Goal: Complete application form

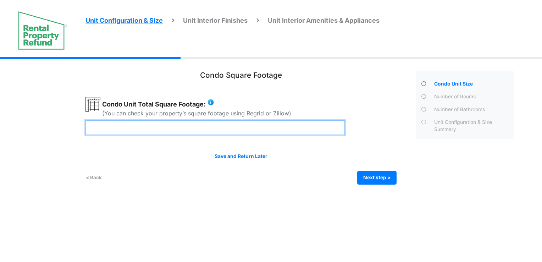
click at [189, 127] on input "number" at bounding box center [214, 127] width 259 height 15
type input "***"
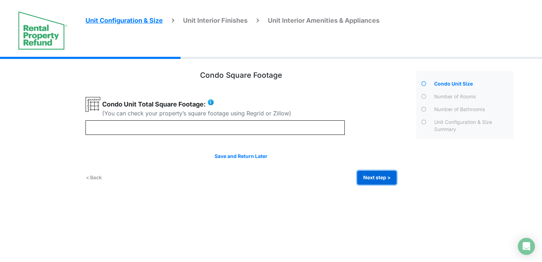
click at [380, 180] on button "Next step >" at bounding box center [376, 178] width 39 height 14
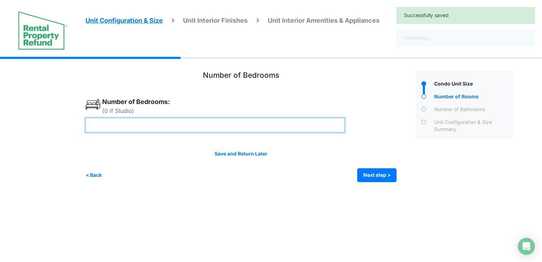
click at [158, 124] on input "number" at bounding box center [214, 125] width 259 height 15
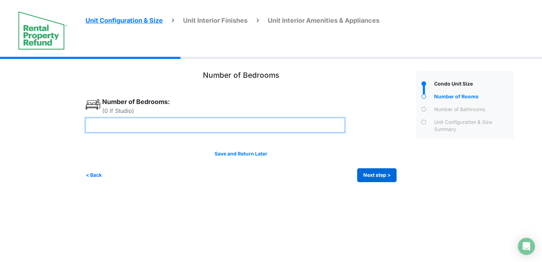
type input "*"
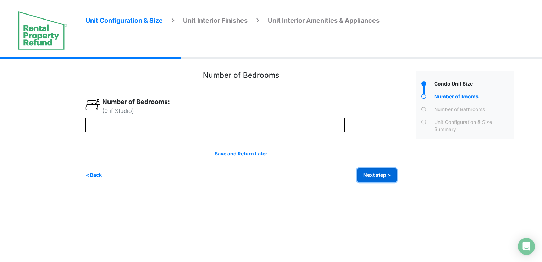
click at [375, 179] on button "Next step >" at bounding box center [376, 175] width 39 height 14
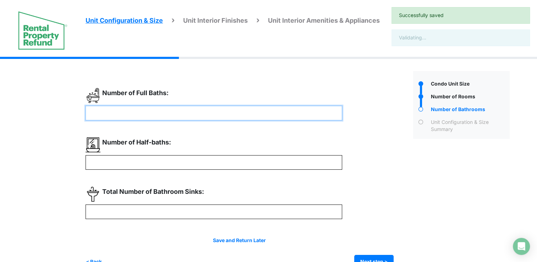
click at [194, 111] on input "number" at bounding box center [213, 113] width 256 height 15
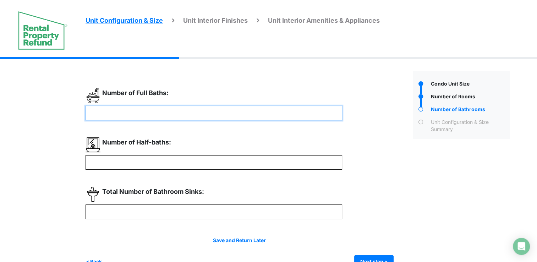
type input "**"
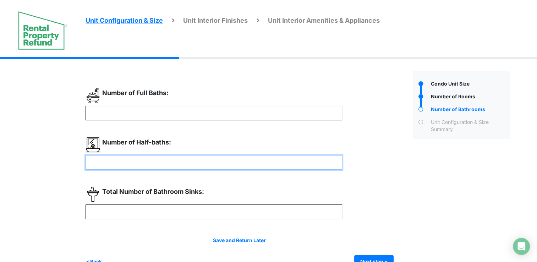
type input "**"
click at [185, 168] on input "number" at bounding box center [213, 162] width 256 height 15
type input "**"
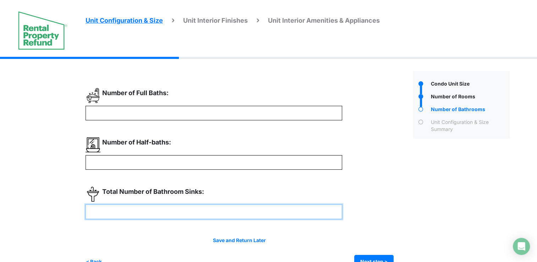
type input "**"
click at [190, 211] on input "number" at bounding box center [213, 211] width 256 height 15
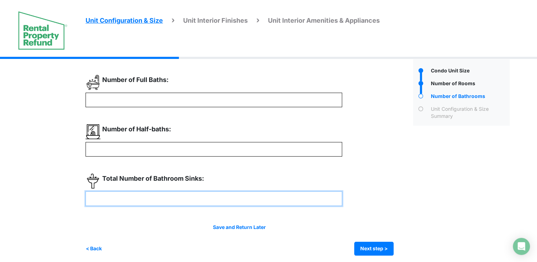
scroll to position [17, 0]
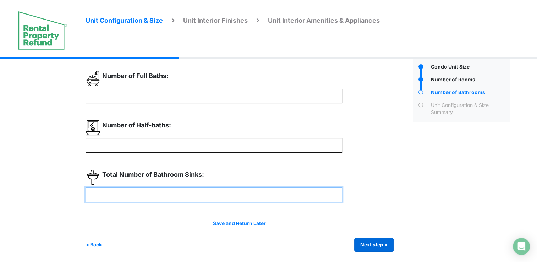
type input "*"
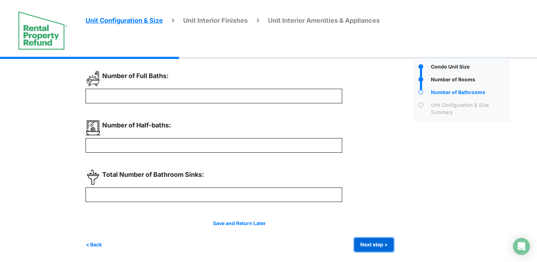
type input "*"
click at [373, 247] on button "Next step >" at bounding box center [373, 245] width 39 height 14
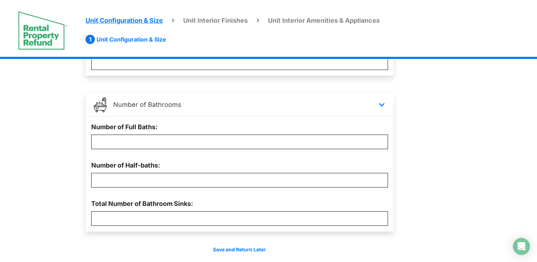
scroll to position [200, 0]
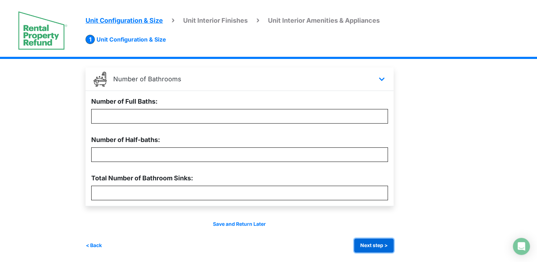
click at [369, 248] on button "Next step >" at bounding box center [373, 245] width 39 height 14
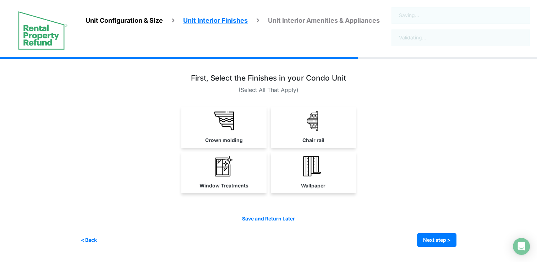
scroll to position [0, 0]
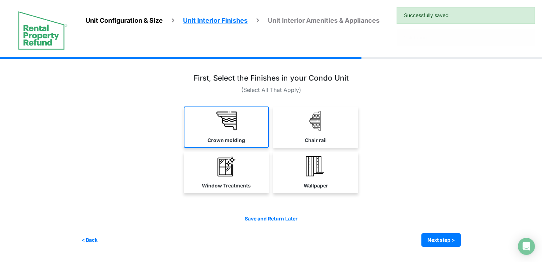
click at [235, 126] on img at bounding box center [226, 121] width 20 height 20
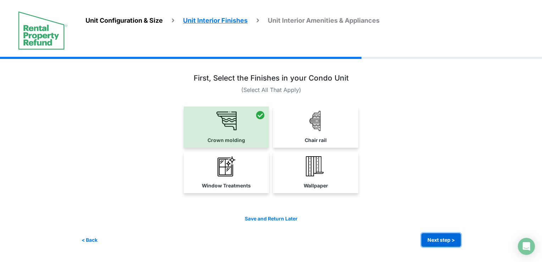
click at [434, 236] on button "Next step >" at bounding box center [440, 240] width 39 height 14
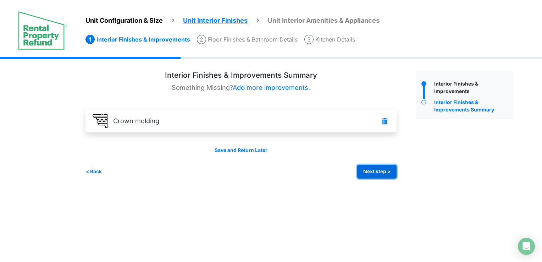
click at [360, 170] on button "Next step >" at bounding box center [376, 172] width 39 height 14
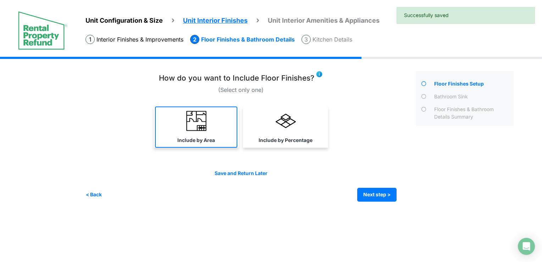
click at [193, 138] on label "Include by Area" at bounding box center [196, 140] width 38 height 7
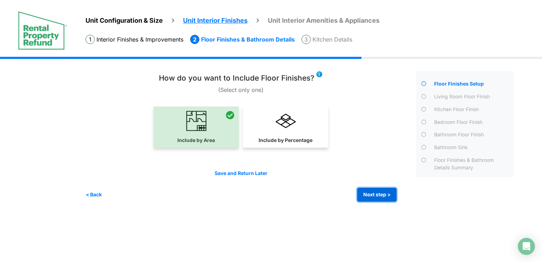
click at [378, 191] on button "Next step >" at bounding box center [376, 195] width 39 height 14
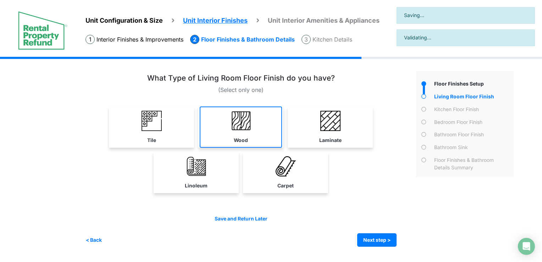
click at [235, 130] on link "Wood" at bounding box center [241, 126] width 82 height 41
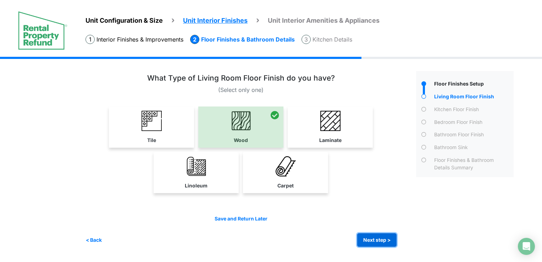
click at [376, 243] on button "Next step >" at bounding box center [376, 240] width 39 height 14
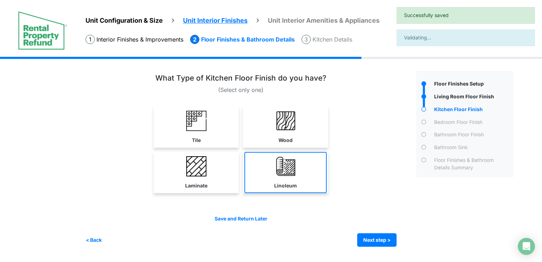
click at [306, 177] on link "Linoleum" at bounding box center [285, 172] width 82 height 41
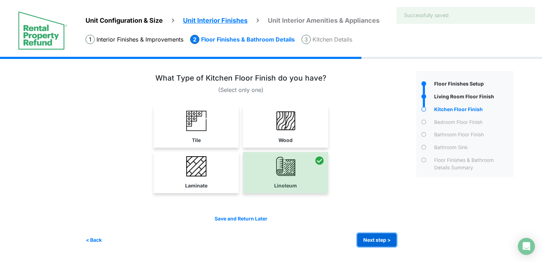
click at [374, 244] on button "Next step >" at bounding box center [376, 240] width 39 height 14
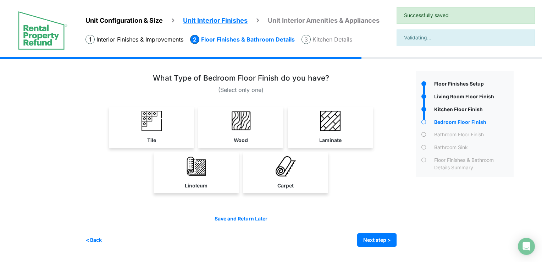
click at [332, 155] on div "Linoleum Carpet" at bounding box center [240, 172] width 311 height 41
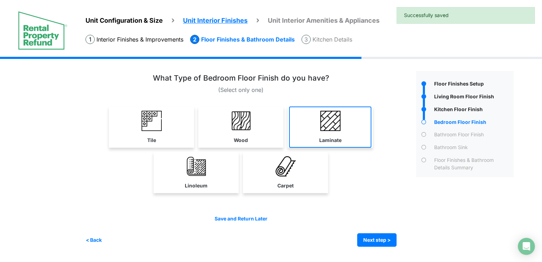
click at [336, 135] on link "Laminate" at bounding box center [330, 126] width 82 height 41
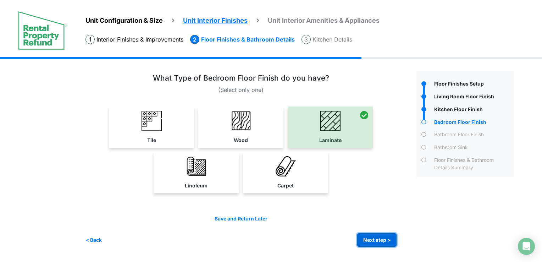
click at [377, 243] on button "Next step >" at bounding box center [376, 240] width 39 height 14
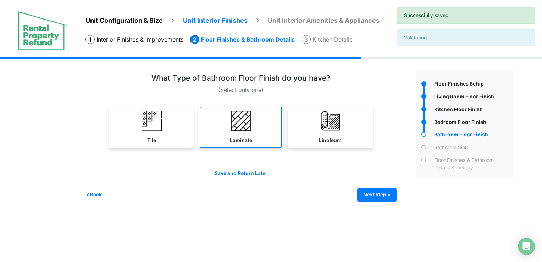
click at [262, 135] on link "Laminate" at bounding box center [241, 126] width 82 height 41
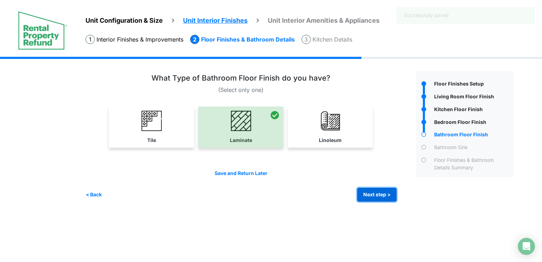
click at [372, 195] on button "Next step >" at bounding box center [376, 195] width 39 height 14
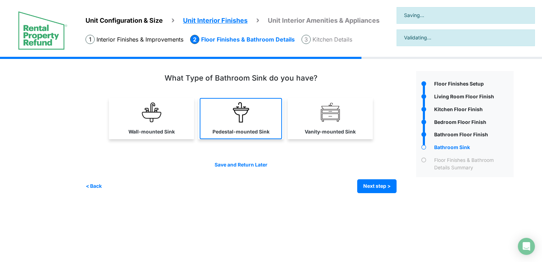
click at [252, 113] on link "Pedestal-mounted Sink" at bounding box center [241, 118] width 82 height 41
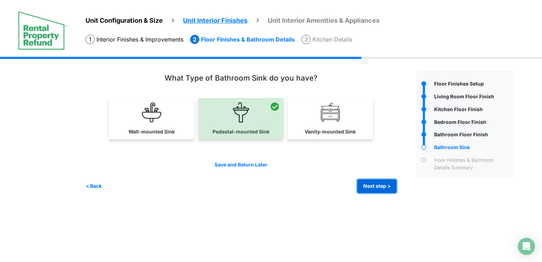
click at [375, 182] on button "Next step >" at bounding box center [376, 186] width 39 height 14
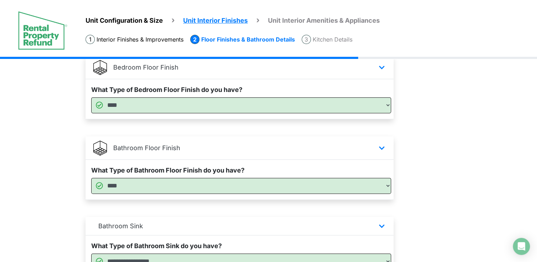
scroll to position [355, 0]
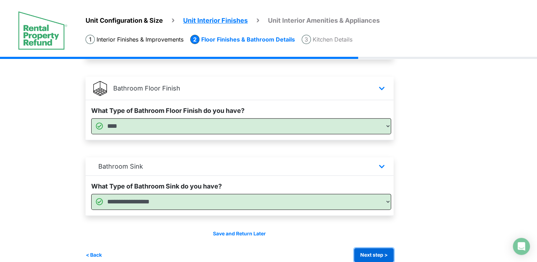
click at [369, 251] on button "Next step >" at bounding box center [373, 255] width 39 height 14
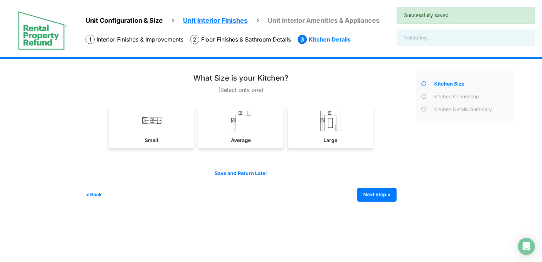
click at [267, 148] on div "Small" at bounding box center [240, 128] width 311 height 45
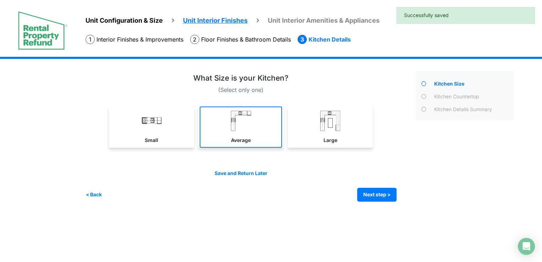
click at [264, 137] on link "Average" at bounding box center [241, 126] width 82 height 41
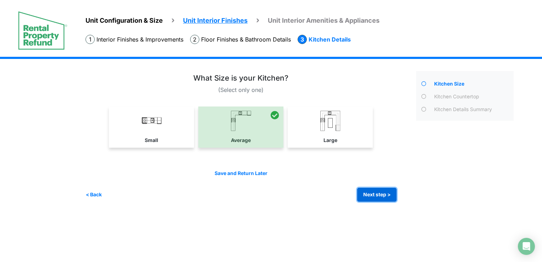
click at [375, 191] on button "Next step >" at bounding box center [376, 195] width 39 height 14
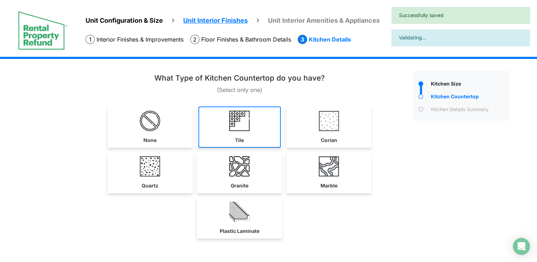
click at [250, 133] on link "Tile" at bounding box center [239, 126] width 82 height 41
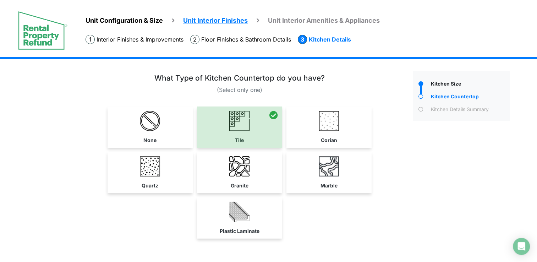
scroll to position [40, 0]
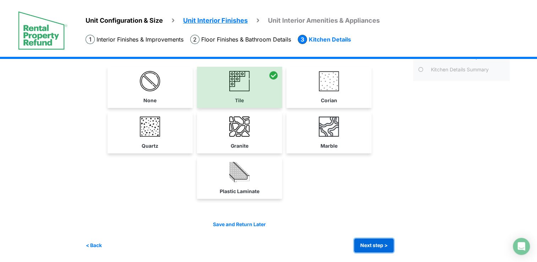
click at [384, 245] on button "Next step >" at bounding box center [373, 245] width 39 height 14
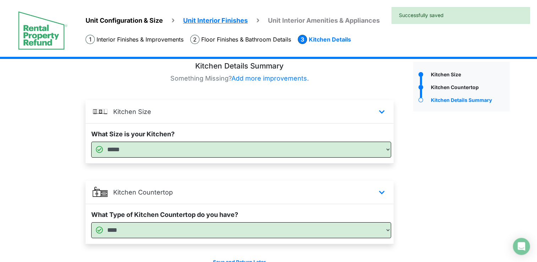
scroll to position [48, 0]
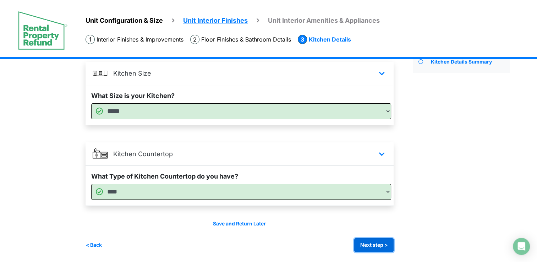
click at [362, 245] on button "Next step >" at bounding box center [373, 245] width 39 height 14
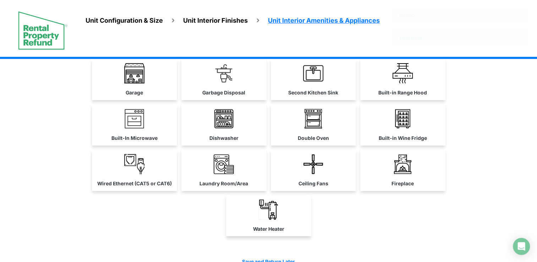
scroll to position [0, 0]
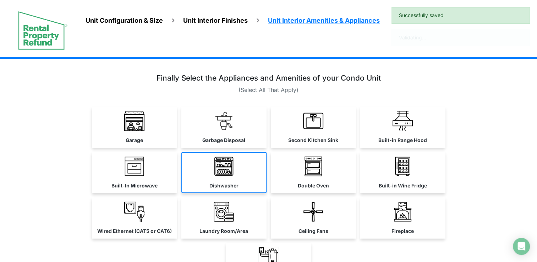
click at [237, 156] on link "Dishwasher" at bounding box center [223, 172] width 85 height 41
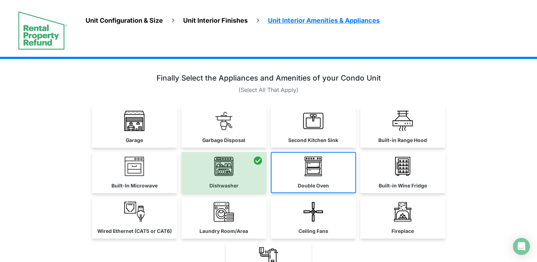
click at [327, 191] on link "Double Oven" at bounding box center [313, 172] width 85 height 41
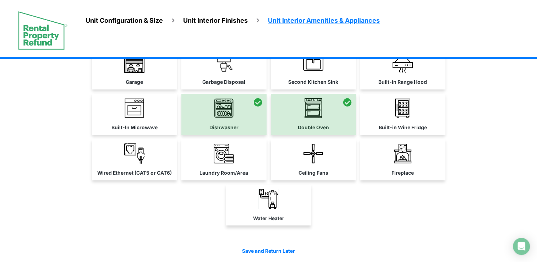
scroll to position [85, 0]
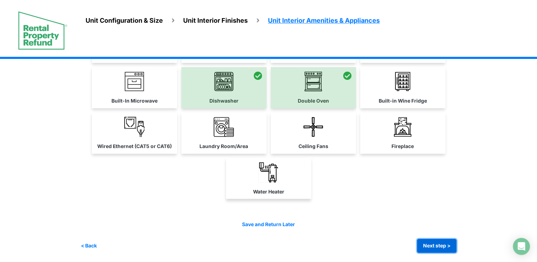
click at [433, 248] on button "Next step >" at bounding box center [436, 246] width 39 height 14
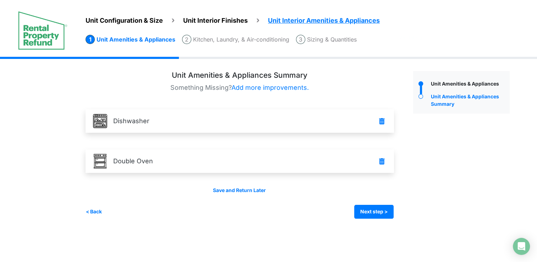
scroll to position [0, 0]
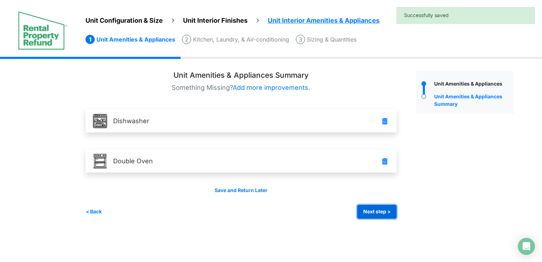
click at [367, 214] on button "Next step >" at bounding box center [376, 212] width 39 height 14
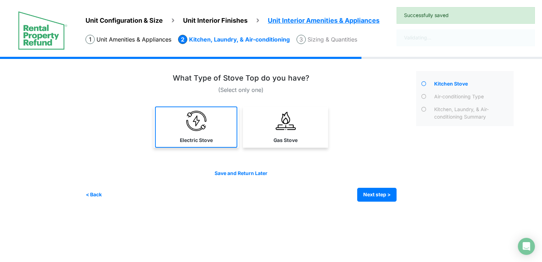
click at [195, 115] on img at bounding box center [196, 121] width 20 height 20
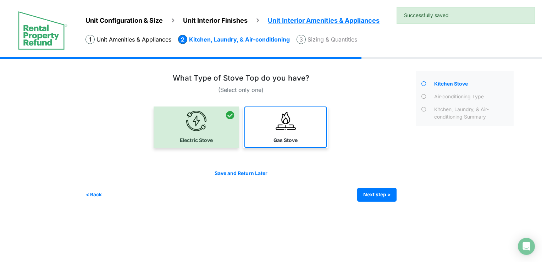
click at [292, 134] on link "Gas Stove" at bounding box center [285, 126] width 82 height 41
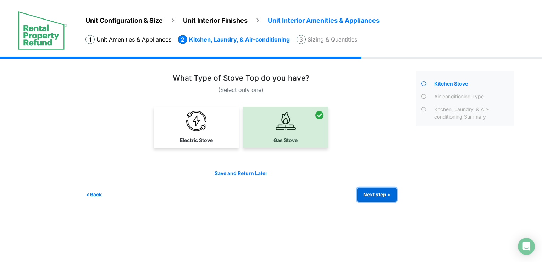
click at [364, 189] on button "Next step >" at bounding box center [376, 195] width 39 height 14
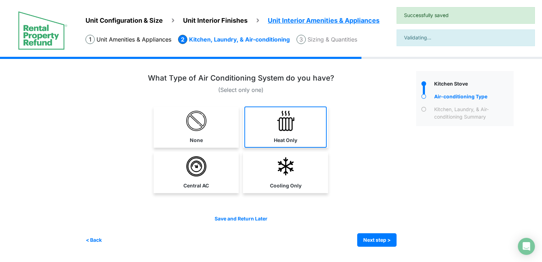
click at [266, 134] on link "Heat Only" at bounding box center [285, 126] width 82 height 41
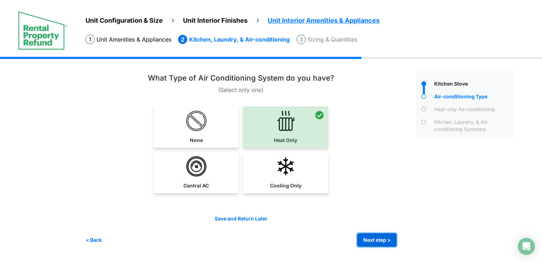
click at [366, 238] on button "Next step >" at bounding box center [376, 240] width 39 height 14
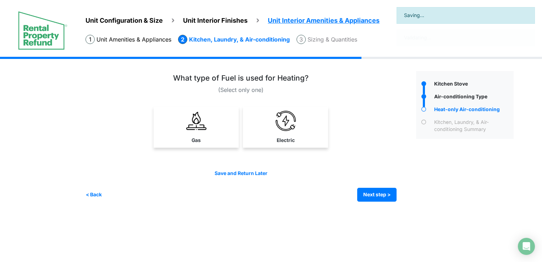
click at [291, 148] on div "Gas" at bounding box center [240, 128] width 311 height 45
click at [295, 136] on link "Electric" at bounding box center [285, 126] width 82 height 41
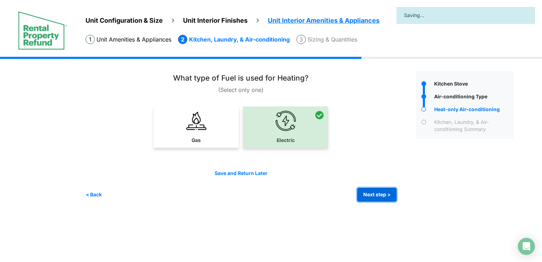
click at [362, 196] on button "Next step >" at bounding box center [376, 195] width 39 height 14
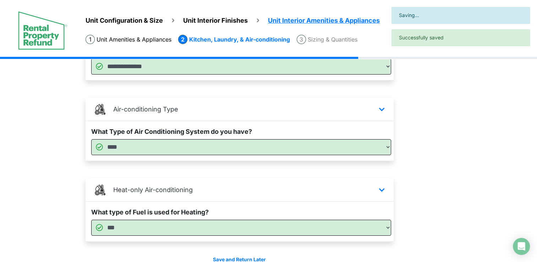
scroll to position [128, 0]
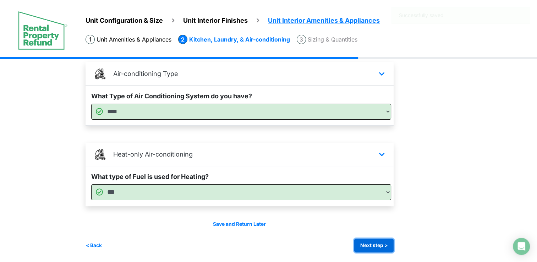
click at [369, 243] on button "Next step >" at bounding box center [373, 245] width 39 height 14
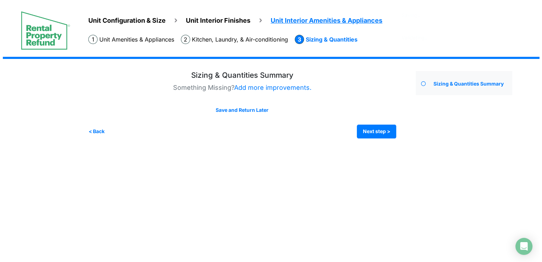
scroll to position [0, 0]
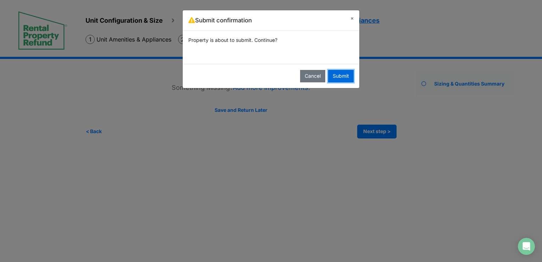
click at [339, 73] on button "Submit" at bounding box center [341, 76] width 26 height 12
